Goal: Find contact information: Find contact information

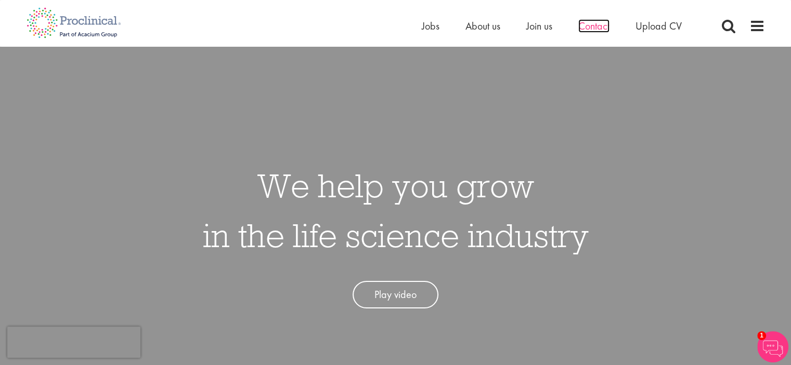
click at [589, 28] on span "Contact" at bounding box center [593, 26] width 31 height 14
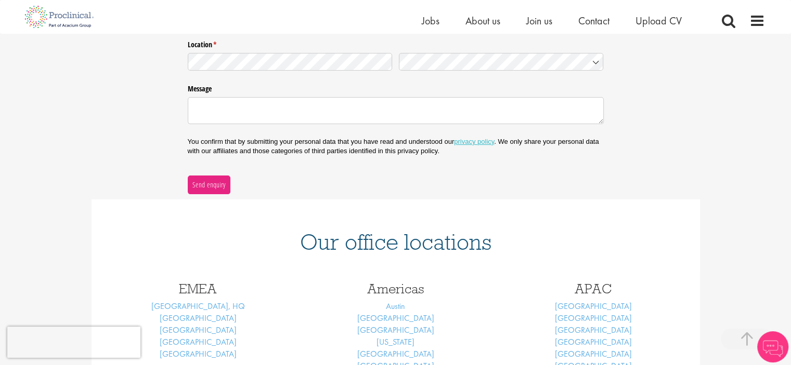
scroll to position [451, 0]
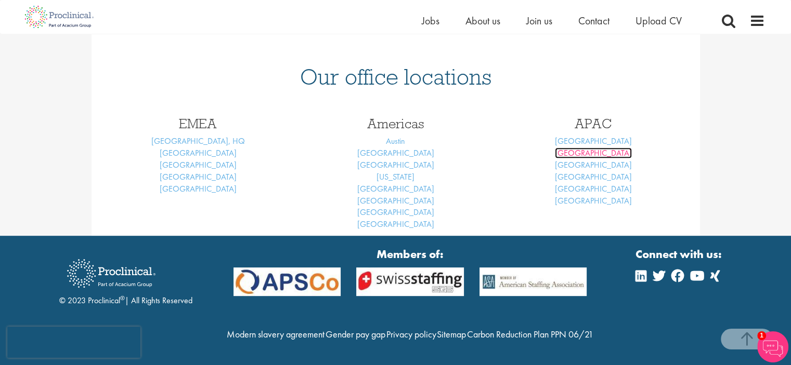
click at [594, 148] on link "[GEOGRAPHIC_DATA]" at bounding box center [593, 153] width 77 height 11
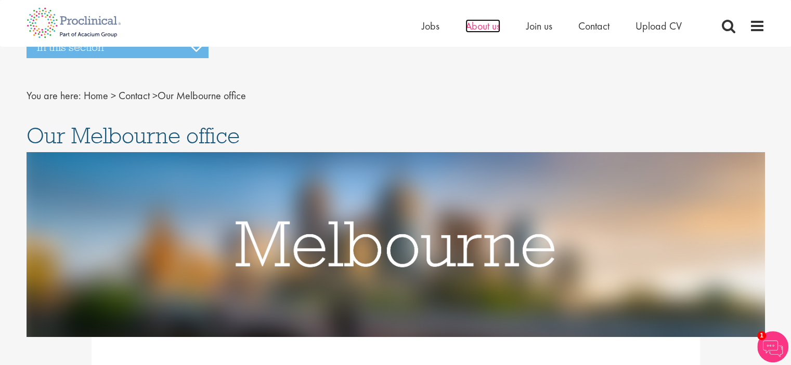
click at [488, 29] on span "About us" at bounding box center [482, 26] width 35 height 14
